Goal: Information Seeking & Learning: Learn about a topic

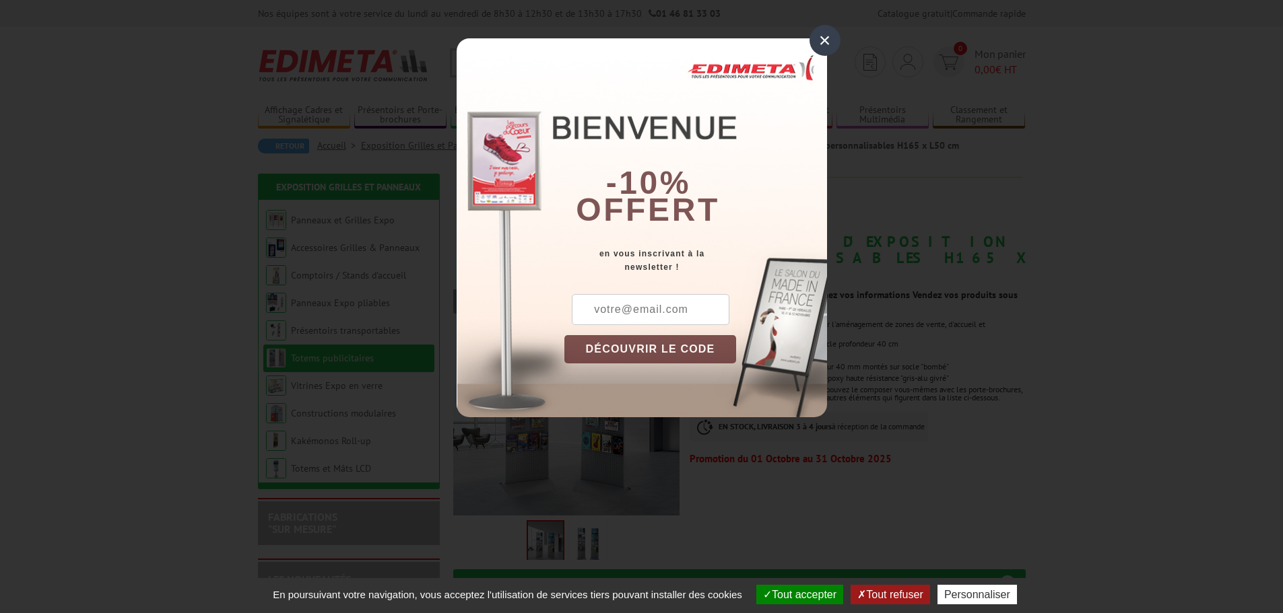
click at [832, 40] on div "×" at bounding box center [824, 40] width 31 height 31
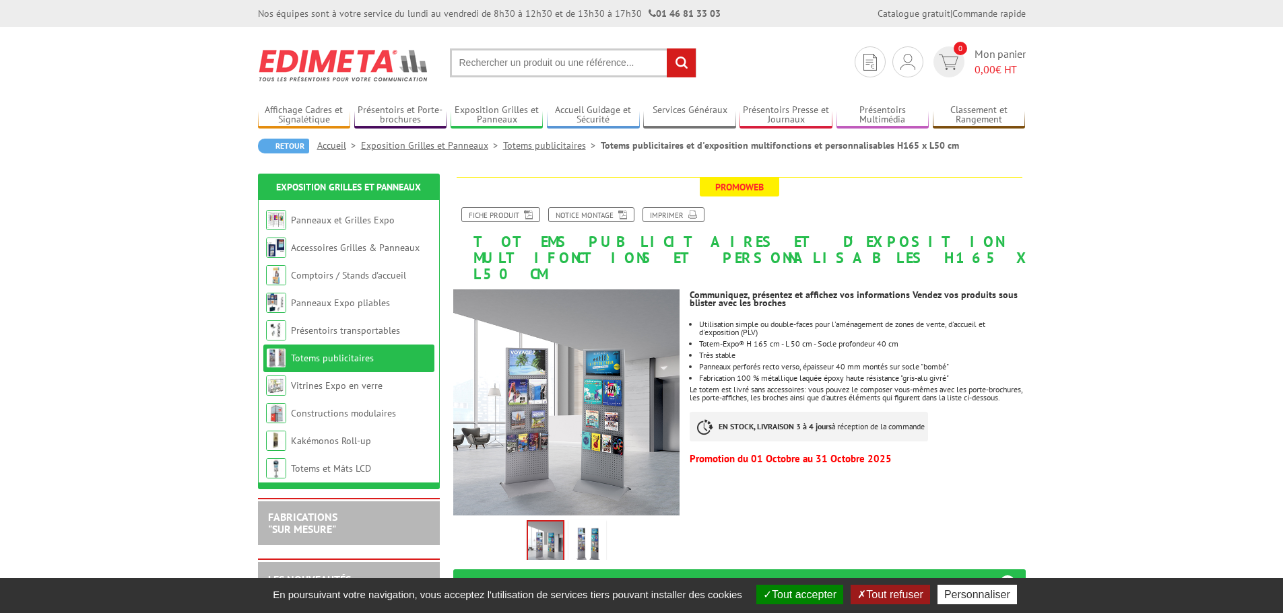
click at [599, 531] on img at bounding box center [587, 544] width 32 height 42
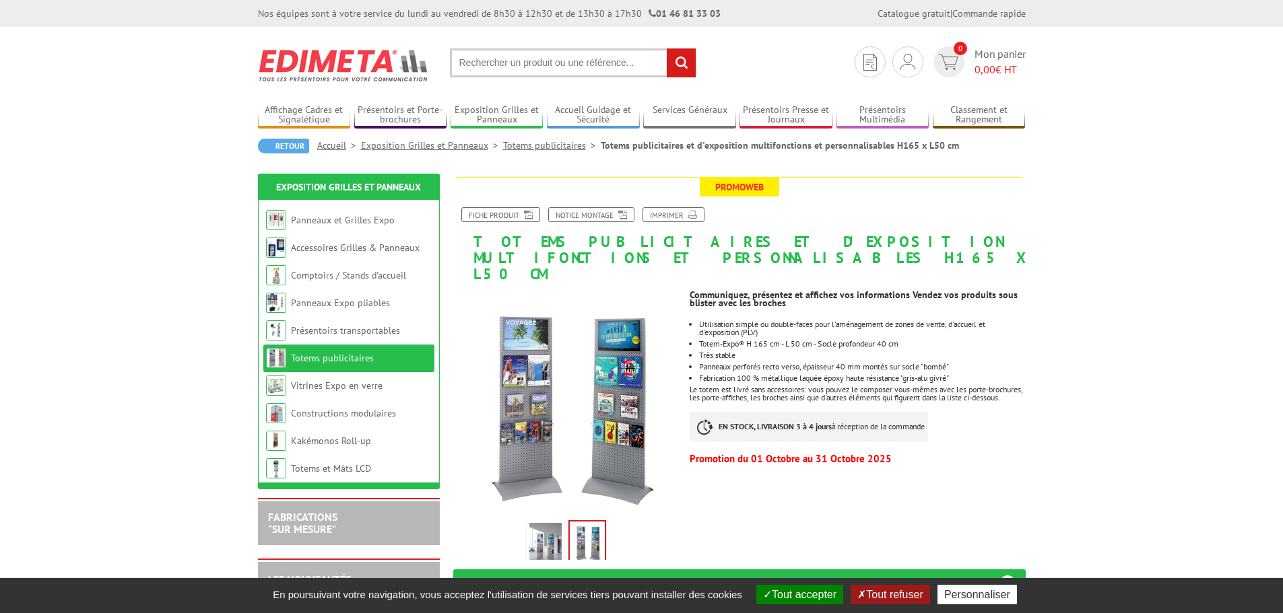
click at [539, 524] on img at bounding box center [545, 544] width 32 height 42
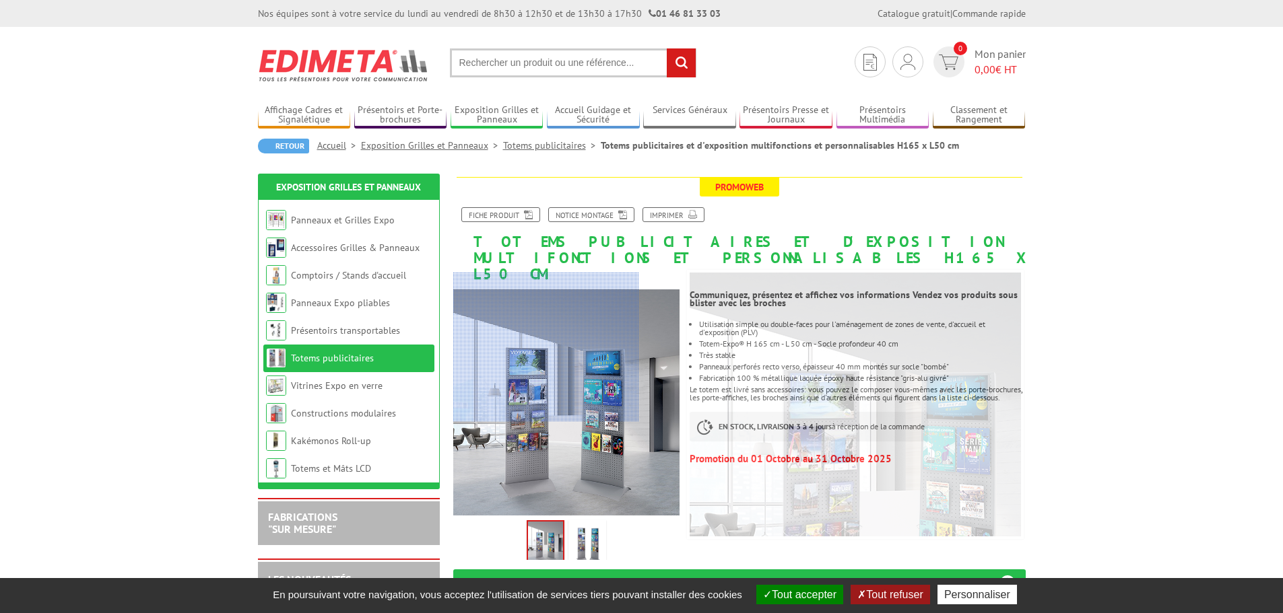
click at [506, 344] on div at bounding box center [546, 347] width 186 height 148
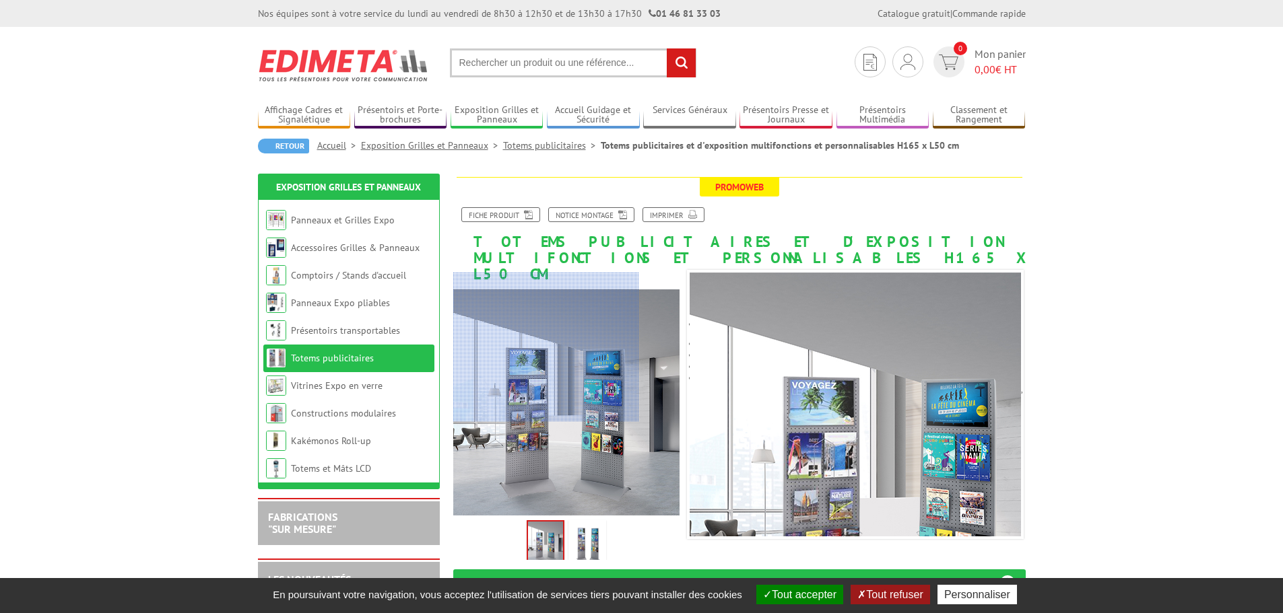
click at [505, 343] on div at bounding box center [546, 347] width 186 height 148
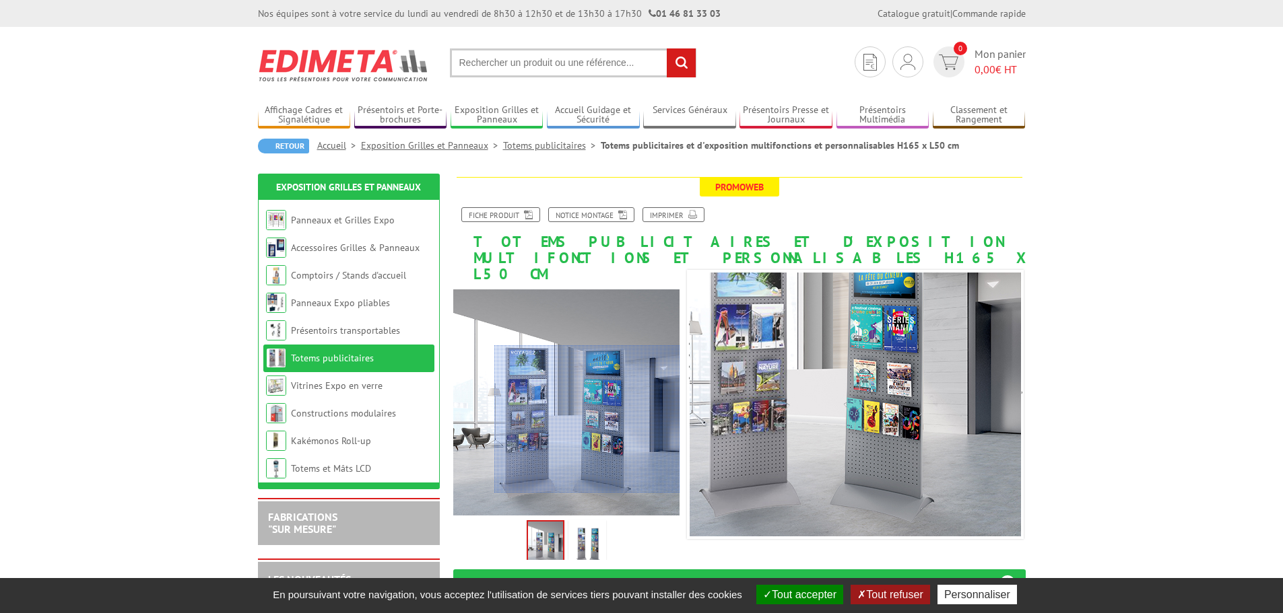
click at [617, 418] on div at bounding box center [587, 419] width 186 height 148
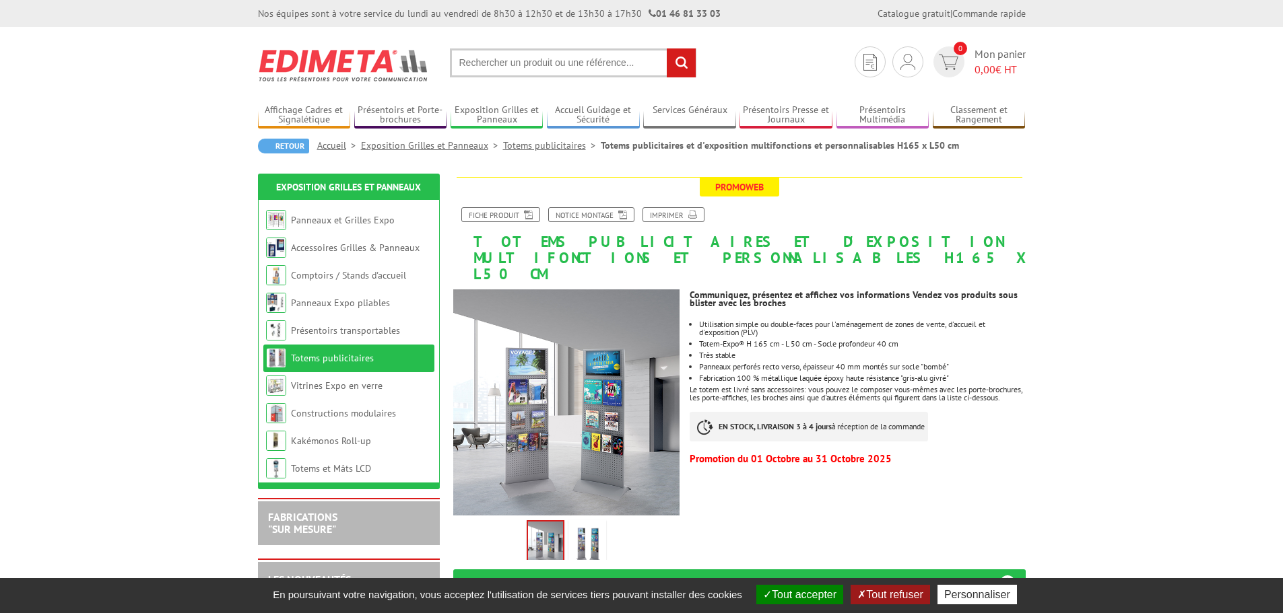
click at [551, 529] on img at bounding box center [545, 543] width 35 height 42
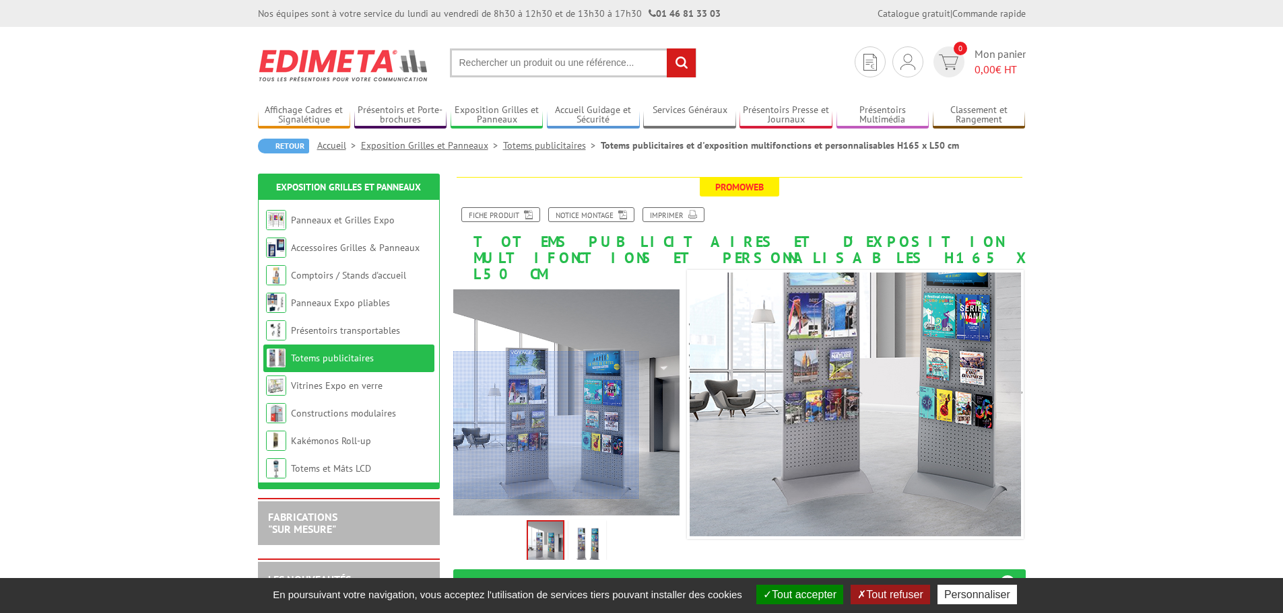
click at [533, 432] on div at bounding box center [546, 426] width 186 height 148
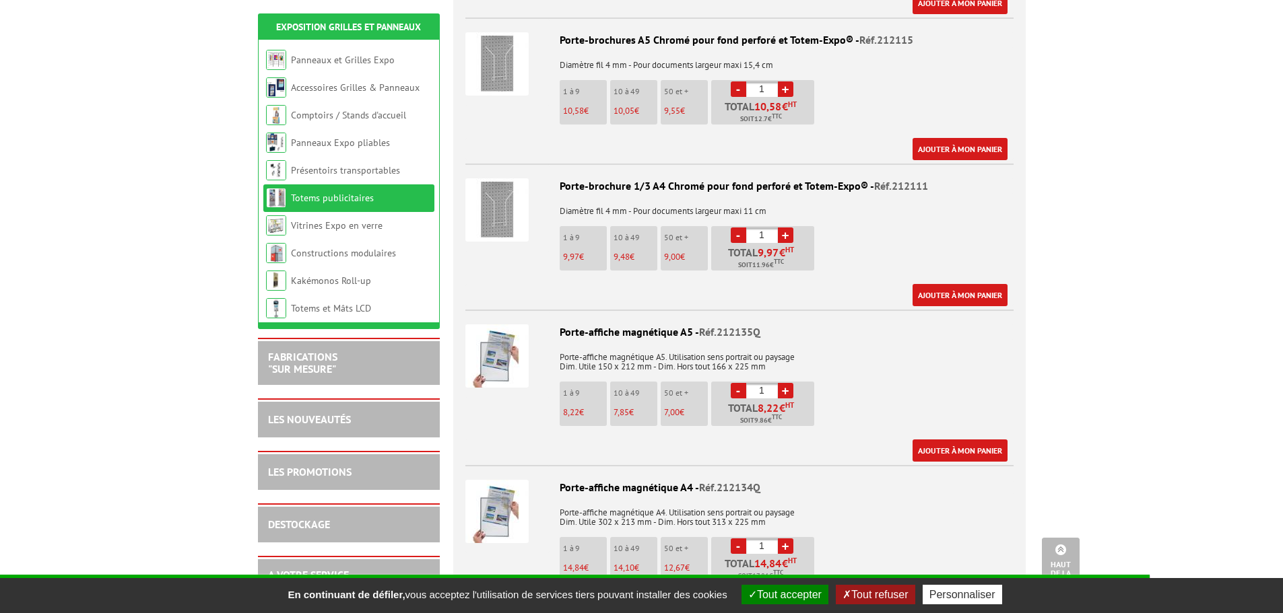
scroll to position [1347, 0]
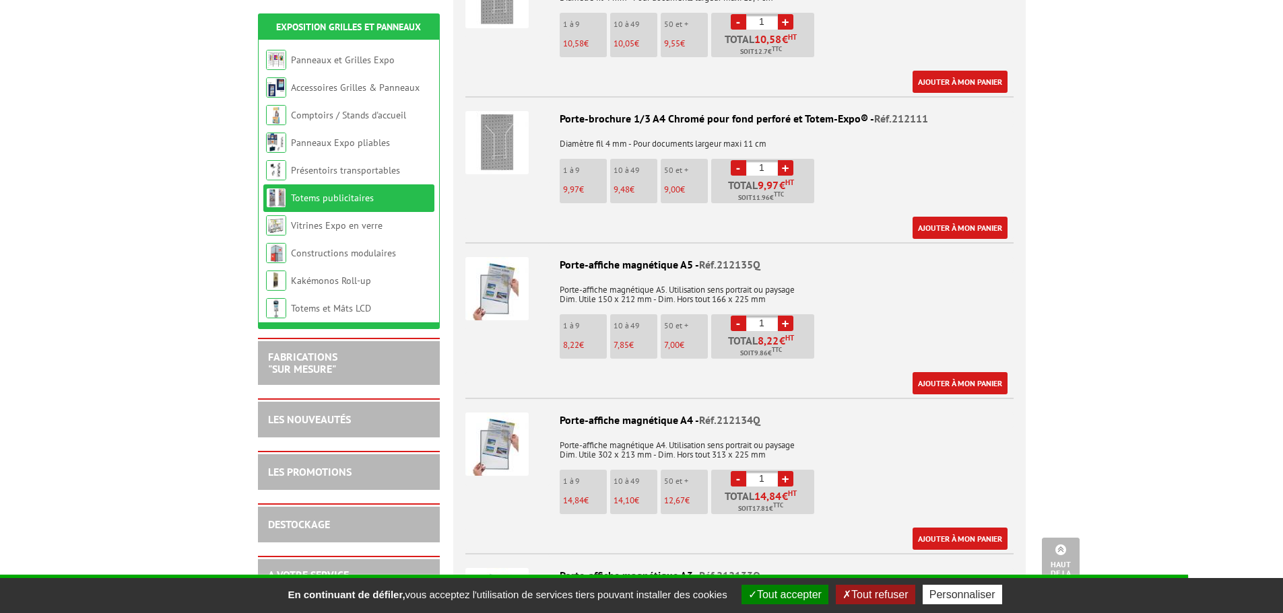
click at [491, 292] on img at bounding box center [496, 288] width 63 height 63
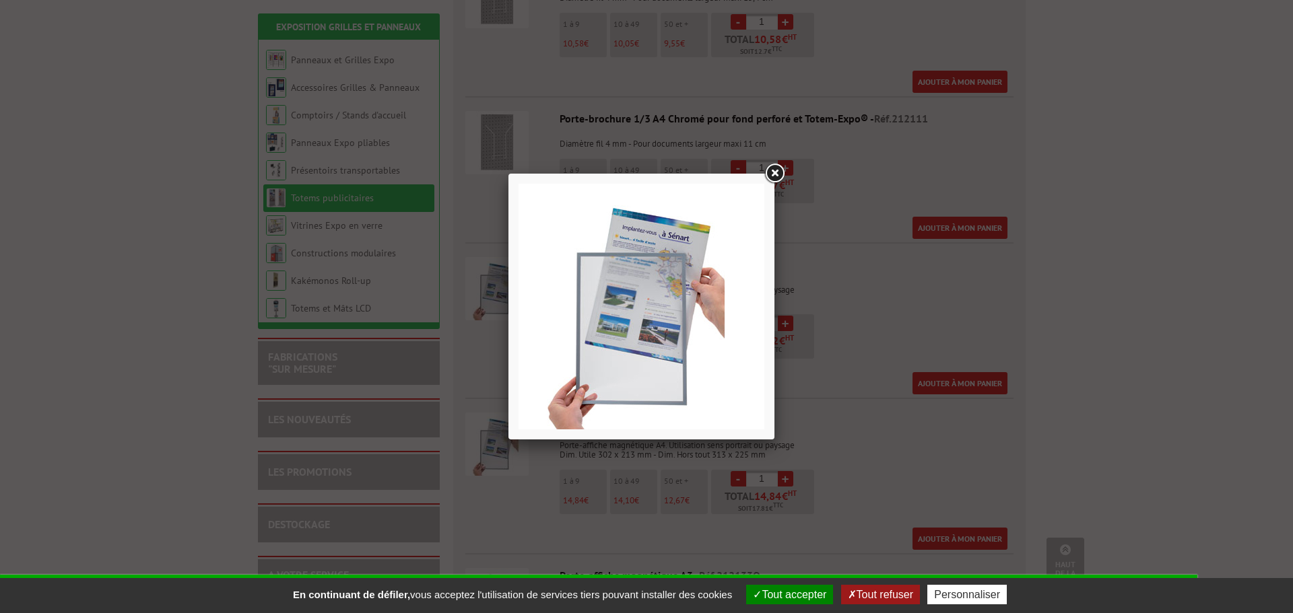
click at [778, 174] on link at bounding box center [774, 174] width 24 height 24
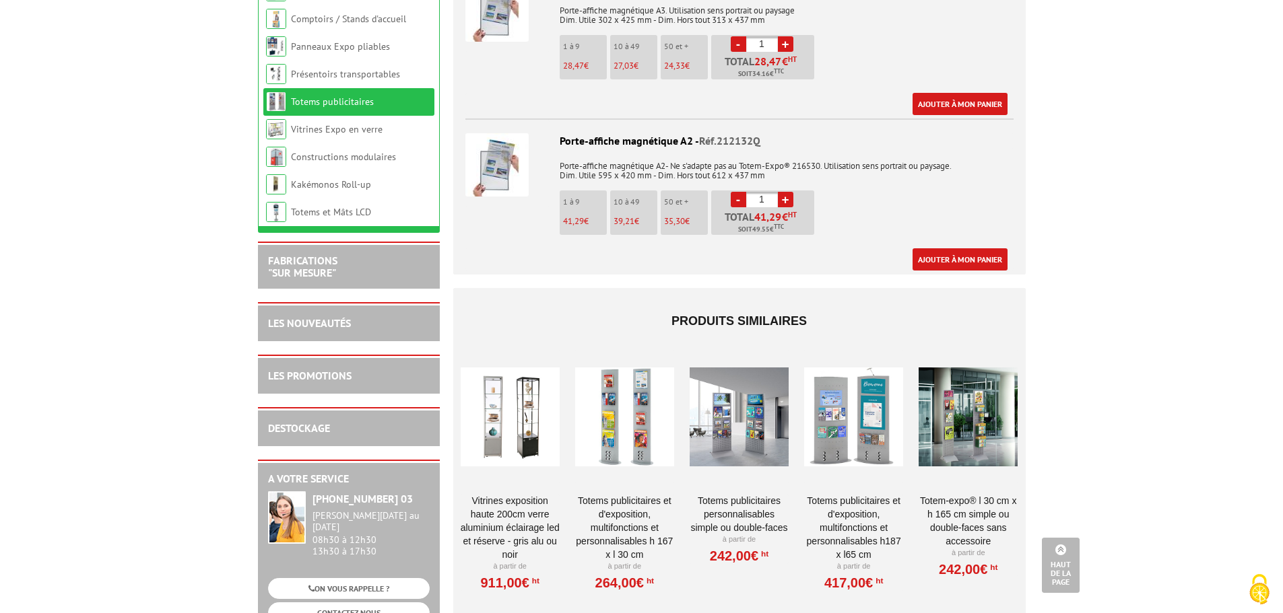
scroll to position [1818, 0]
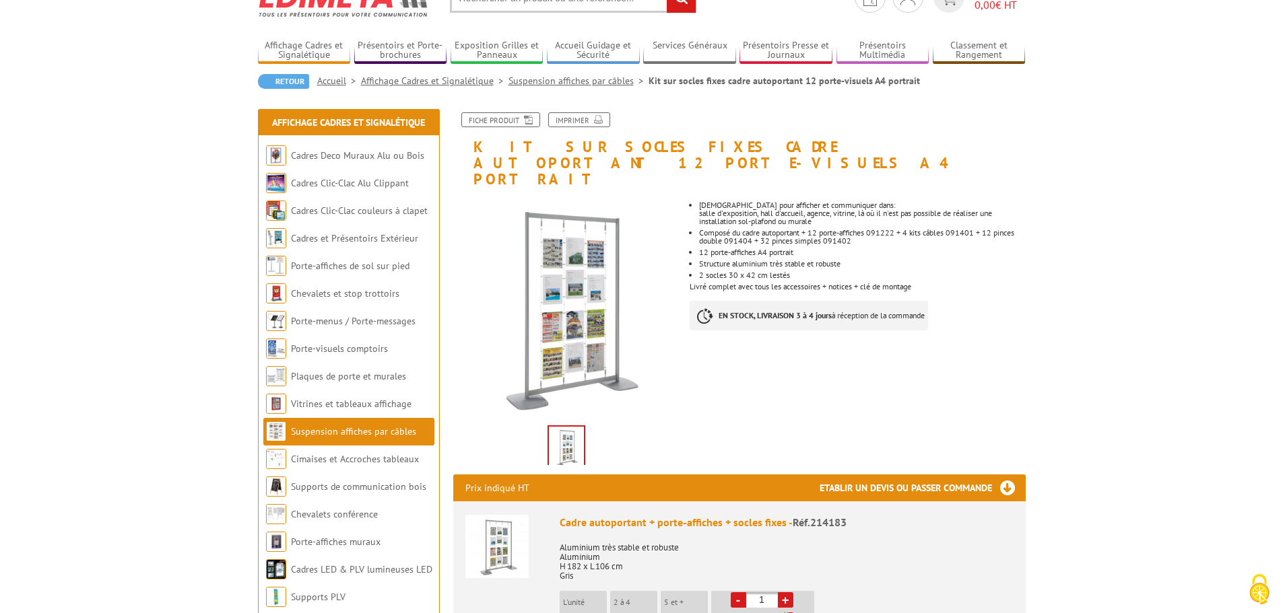
scroll to position [269, 0]
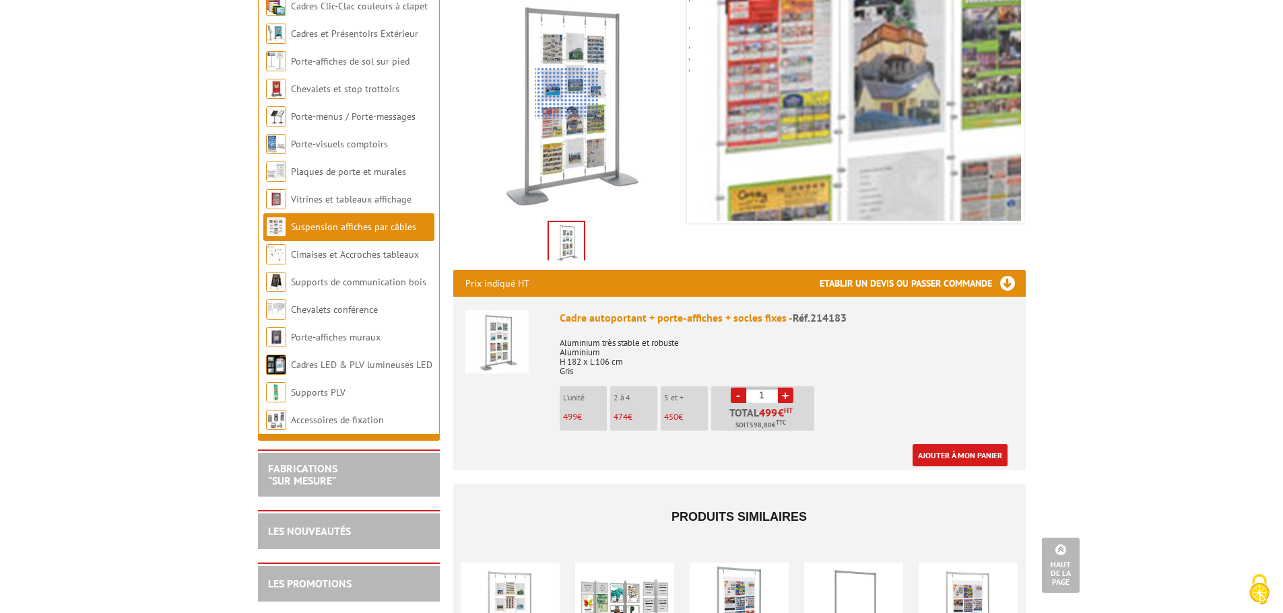
click at [567, 94] on div at bounding box center [566, 93] width 63 height 51
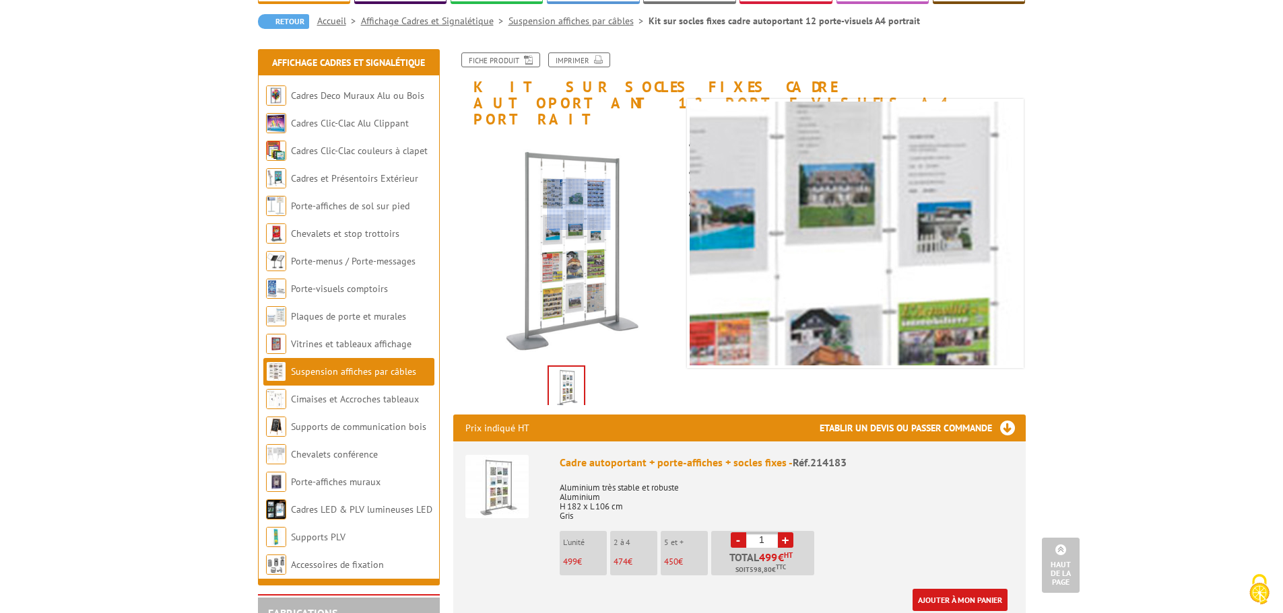
scroll to position [0, 0]
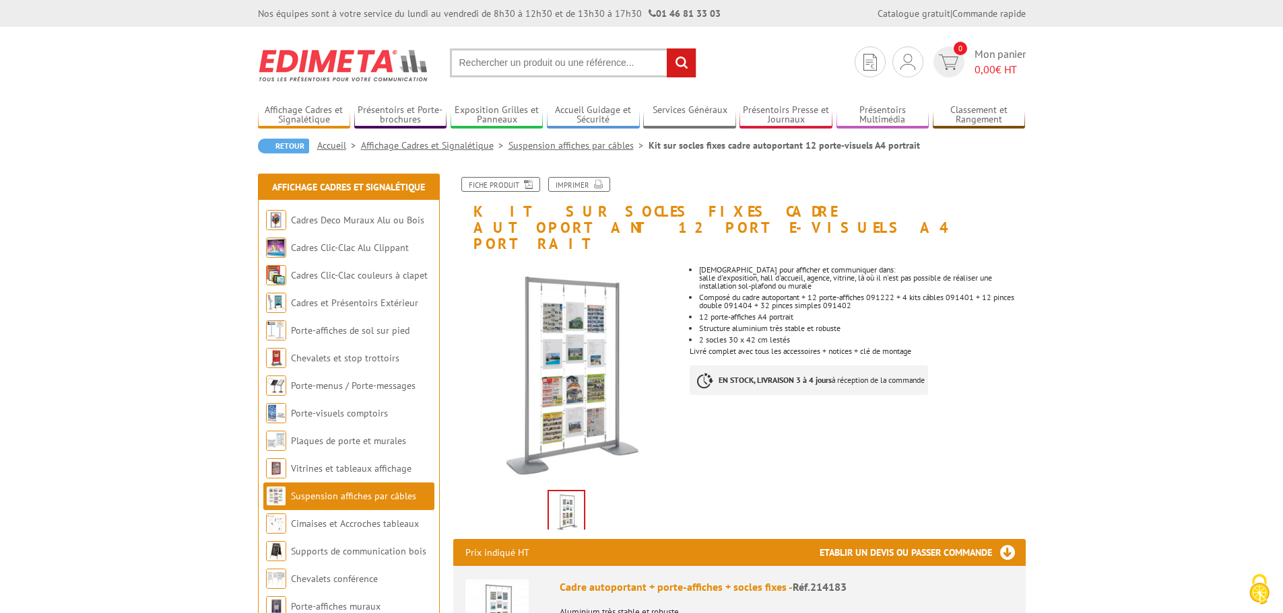
click at [564, 492] on img at bounding box center [566, 513] width 35 height 42
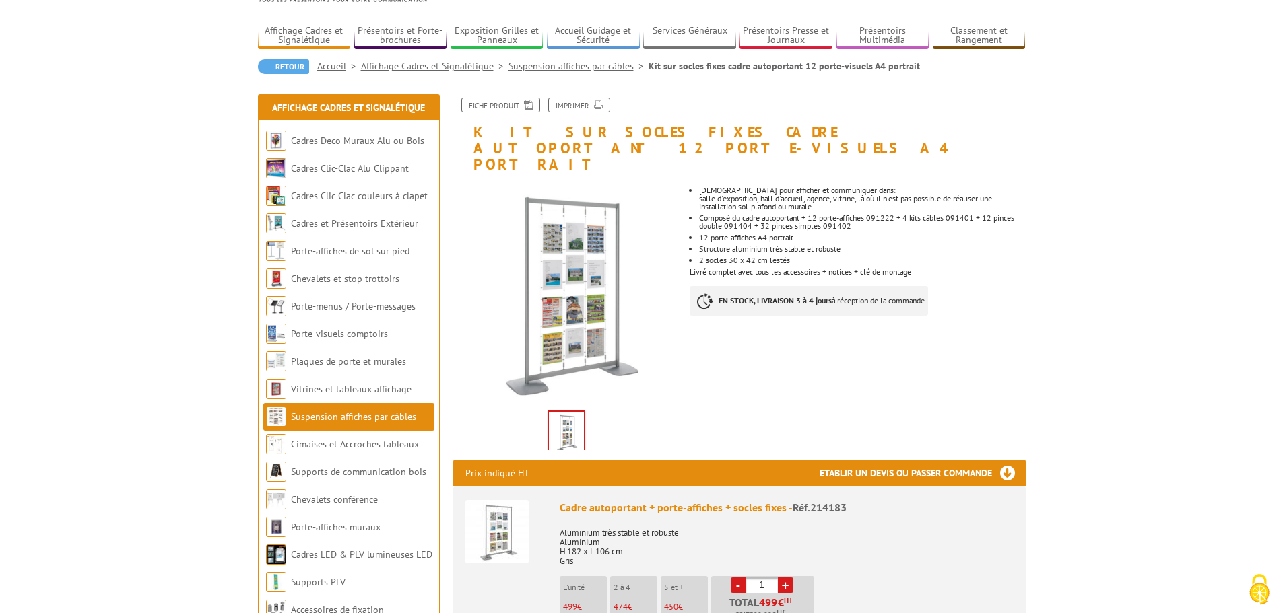
scroll to position [202, 0]
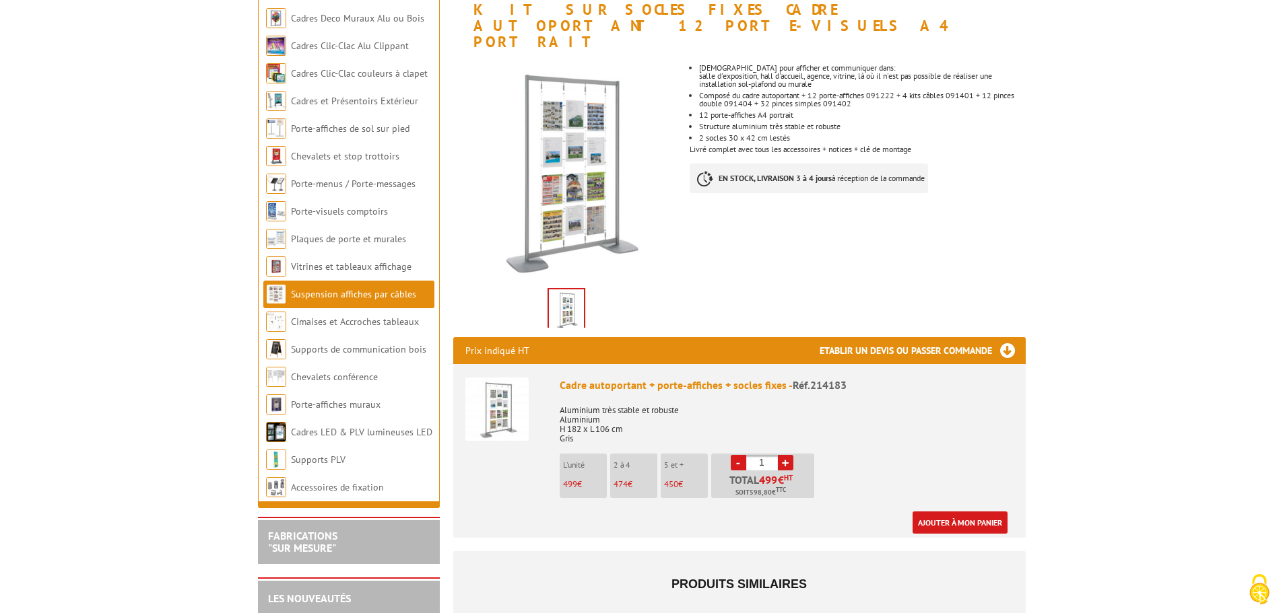
click at [502, 378] on img at bounding box center [496, 409] width 63 height 63
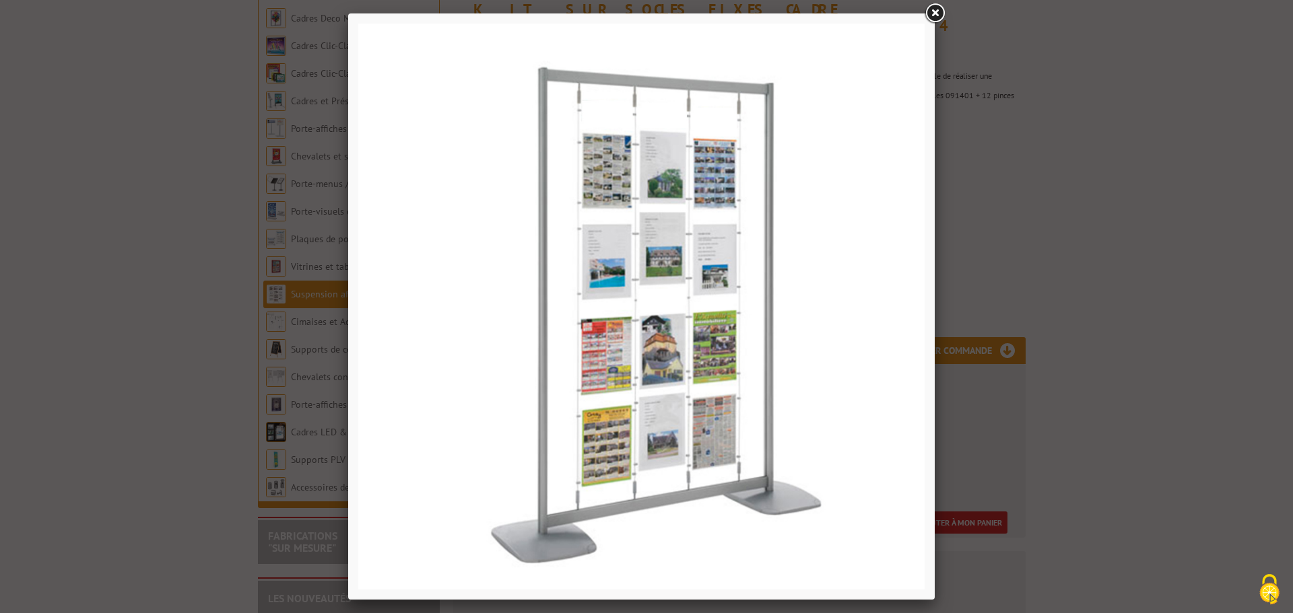
click at [710, 387] on img at bounding box center [641, 307] width 566 height 566
click at [940, 14] on link at bounding box center [935, 13] width 24 height 24
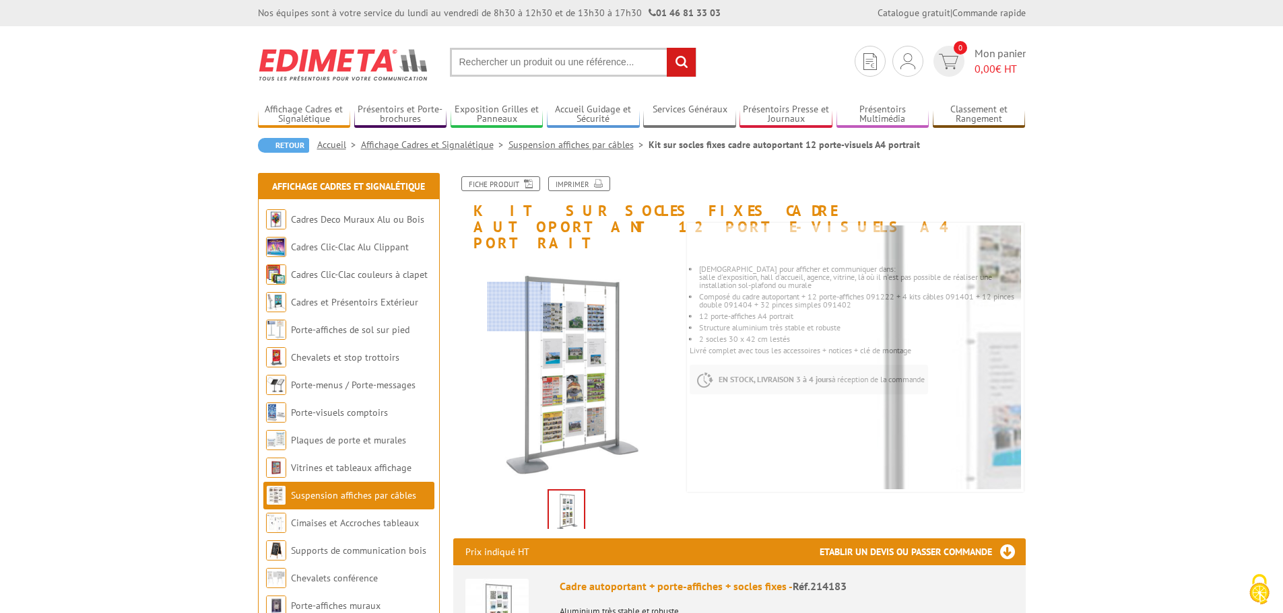
scroll to position [0, 0]
